Goal: Task Accomplishment & Management: Complete application form

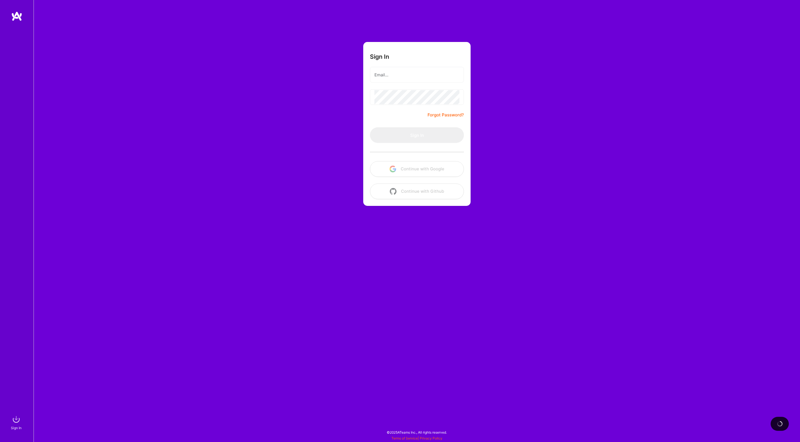
type input "[EMAIL_ADDRESS][DOMAIN_NAME]"
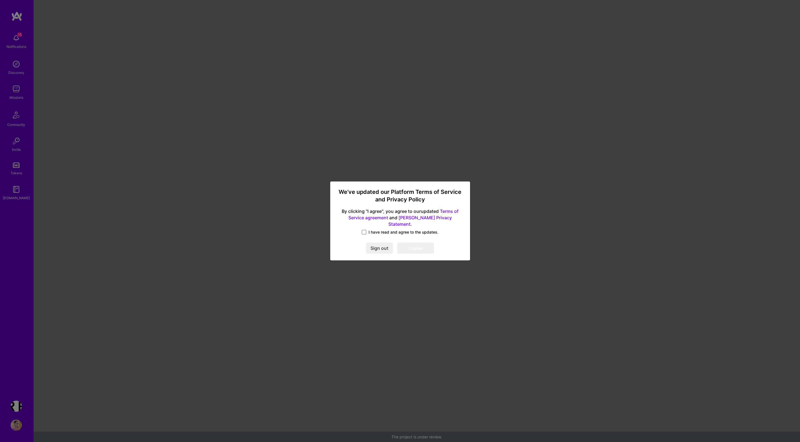
click at [364, 230] on span at bounding box center [364, 232] width 4 height 4
click at [0, 0] on input "I have read and agree to the updates." at bounding box center [0, 0] width 0 height 0
click at [416, 244] on button "I agree" at bounding box center [415, 248] width 37 height 11
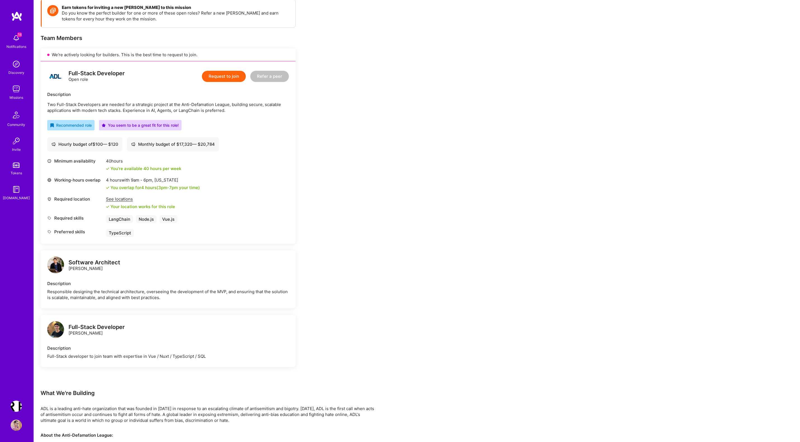
scroll to position [82, 0]
drag, startPoint x: 174, startPoint y: 143, endPoint x: 239, endPoint y: 143, distance: 65.2
click at [239, 143] on div "Hourly budget of $ 100 — $ 120 Monthly budget of $ 17,320 — $ 20,784" at bounding box center [168, 144] width 242 height 14
click at [360, 141] on div "Earn tokens for inviting a new [PERSON_NAME] to this mission Do you know the pe…" at bounding box center [209, 272] width 336 height 547
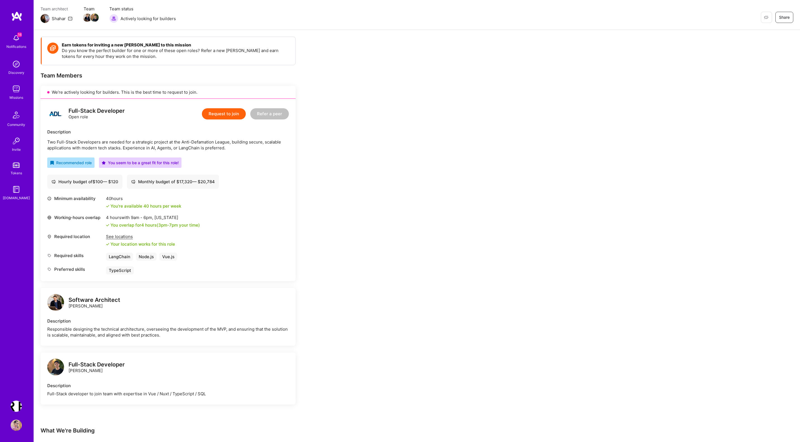
scroll to position [32, 0]
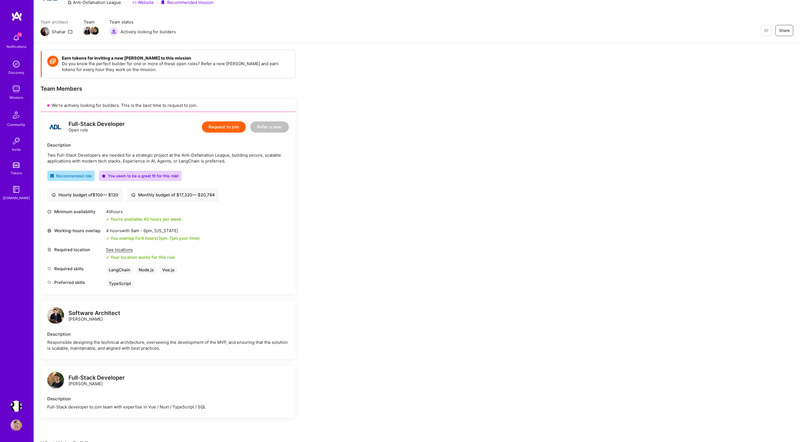
click at [218, 127] on button "Request to join" at bounding box center [224, 126] width 44 height 11
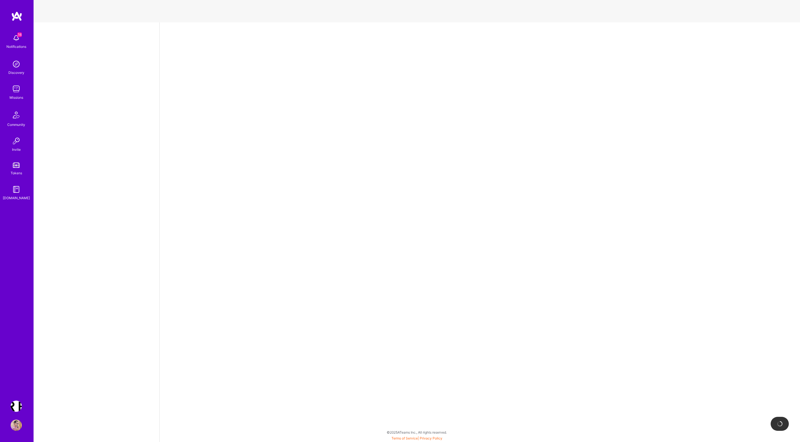
select select "PL"
